Goal: Find contact information: Obtain details needed to contact an individual or organization

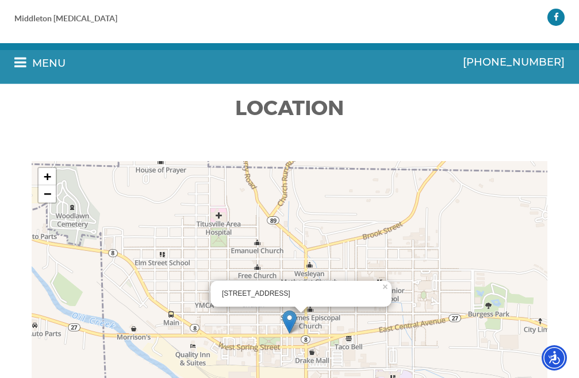
scroll to position [1954, 0]
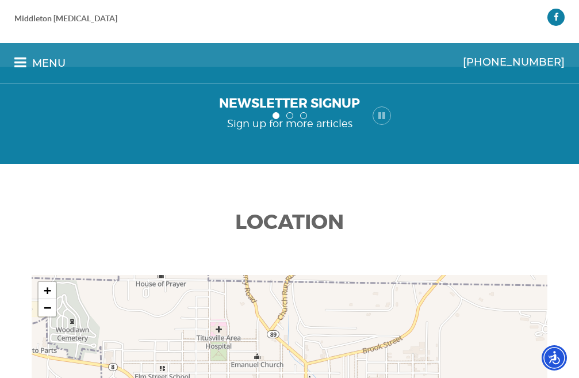
click at [19, 64] on link "Menu" at bounding box center [39, 63] width 51 height 16
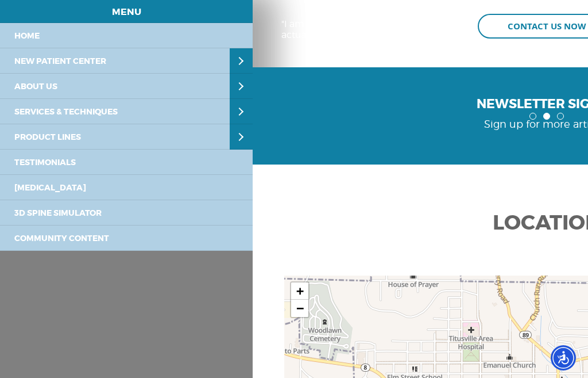
click at [502, 29] on div at bounding box center [547, 189] width 588 height 378
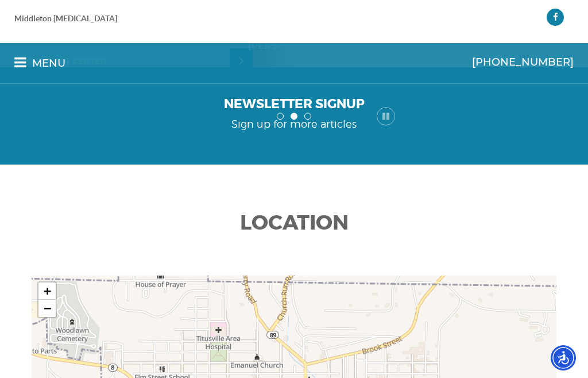
click at [502, 30] on div at bounding box center [294, 189] width 588 height 378
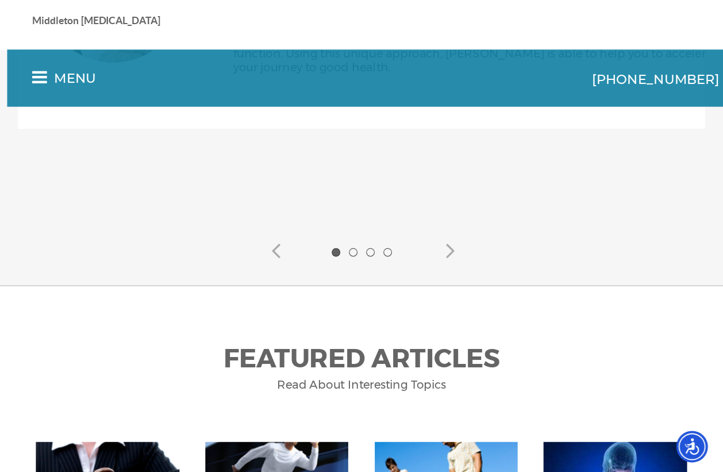
scroll to position [2671, 0]
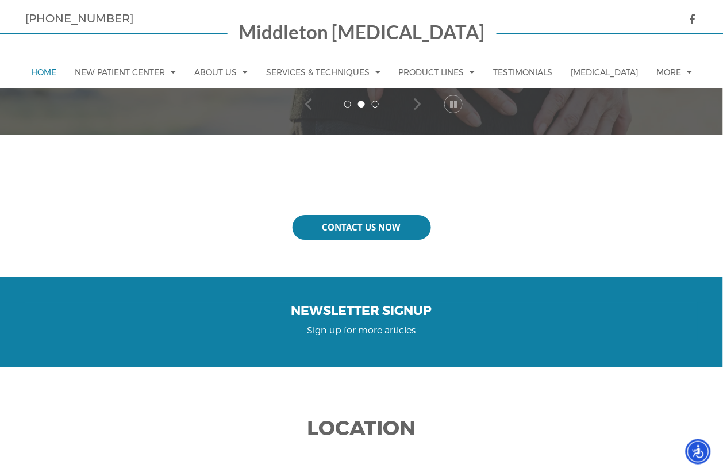
click at [342, 219] on link "Contact Us Now" at bounding box center [362, 227] width 138 height 25
click at [348, 220] on link "Contact Us Now" at bounding box center [362, 227] width 138 height 25
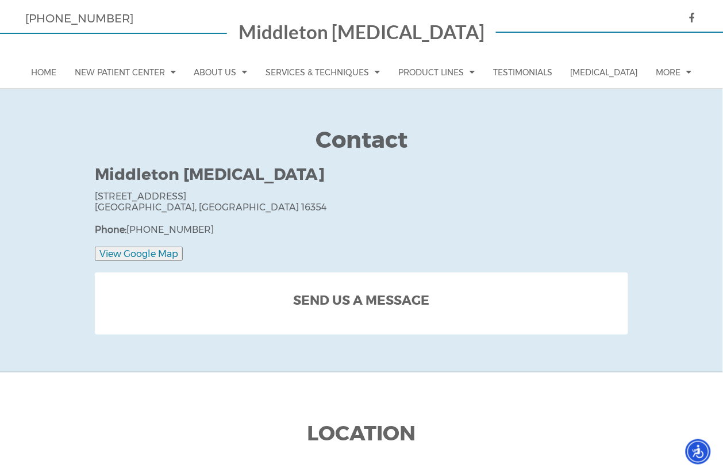
click at [360, 300] on h2 "Send Us A Message" at bounding box center [361, 304] width 493 height 22
click at [397, 290] on div "Send Us A Message" at bounding box center [362, 303] width 522 height 51
